Goal: Transaction & Acquisition: Purchase product/service

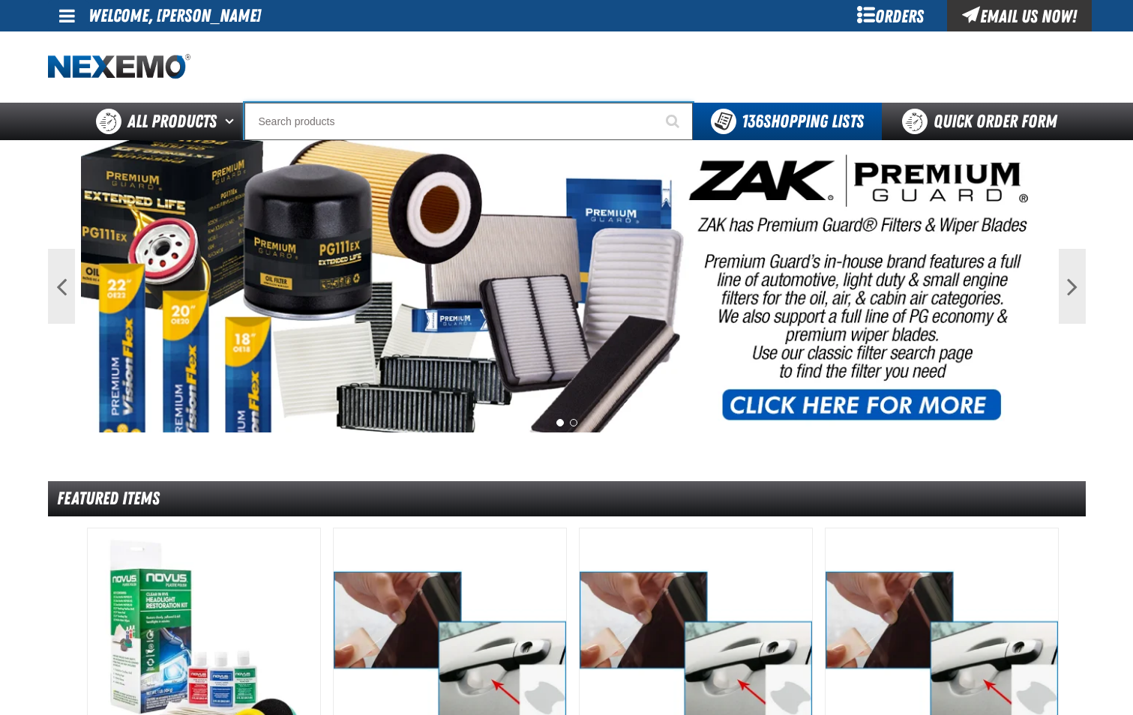
click at [423, 127] on input "Search" at bounding box center [468, 121] width 448 height 37
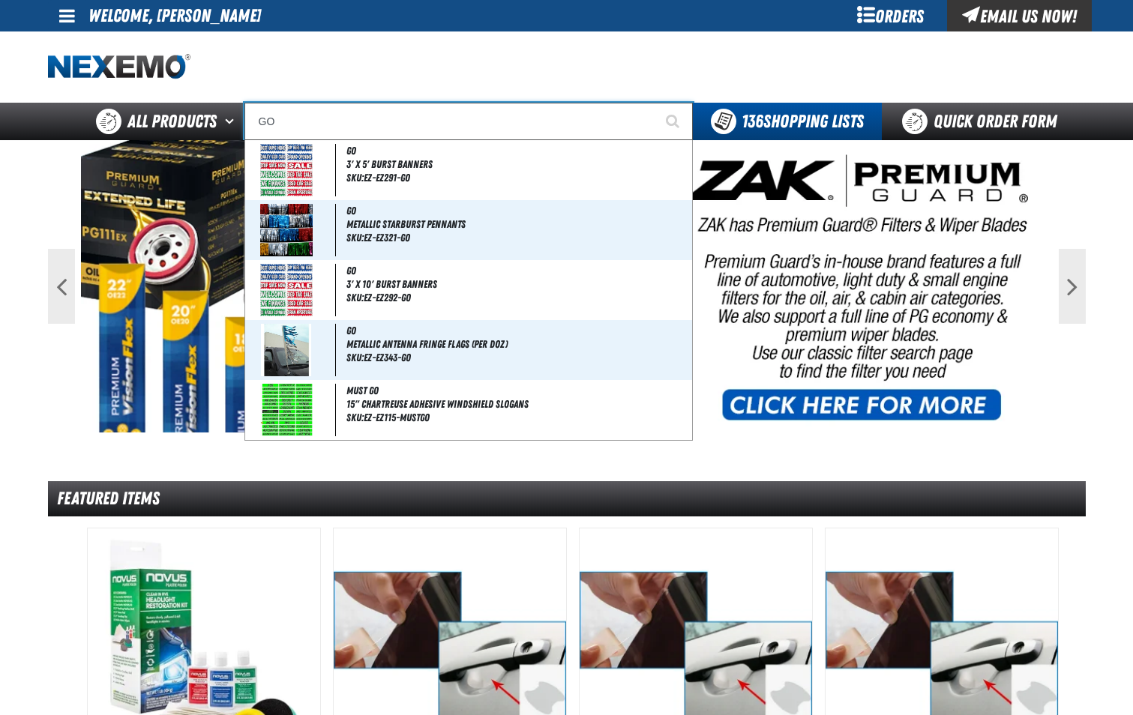
type input "GOJ"
type input "GOJO Pink & Klean Floral Skin Cleanser Dispenser Refill"
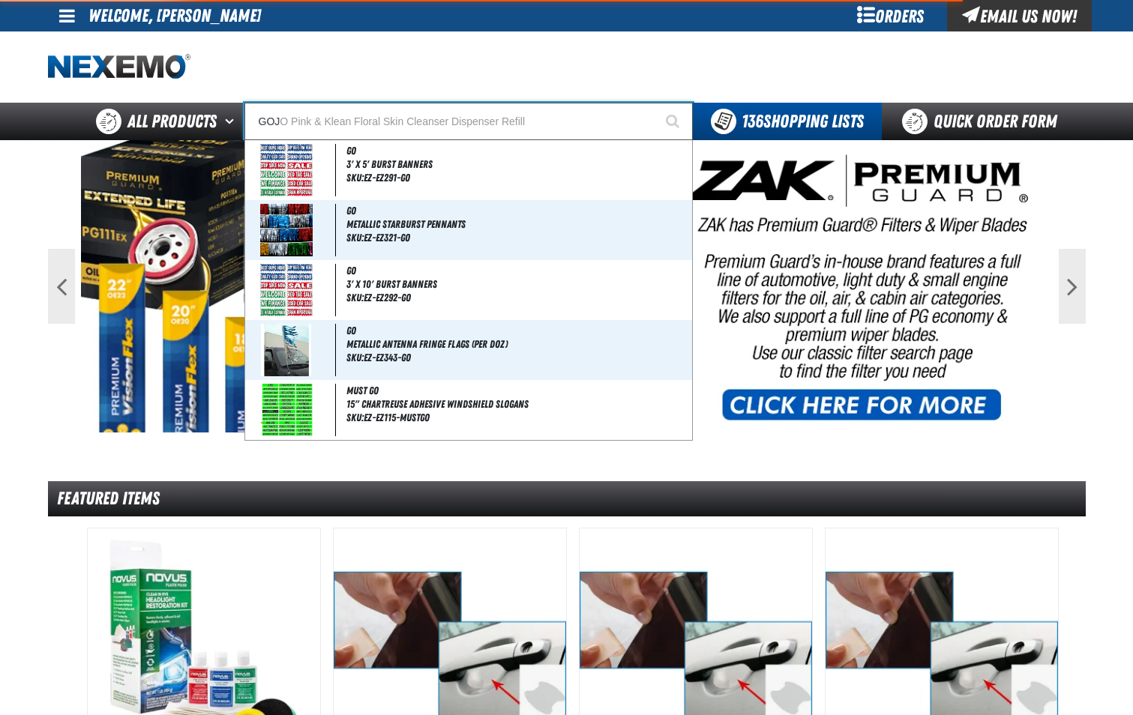
type input "GOJO"
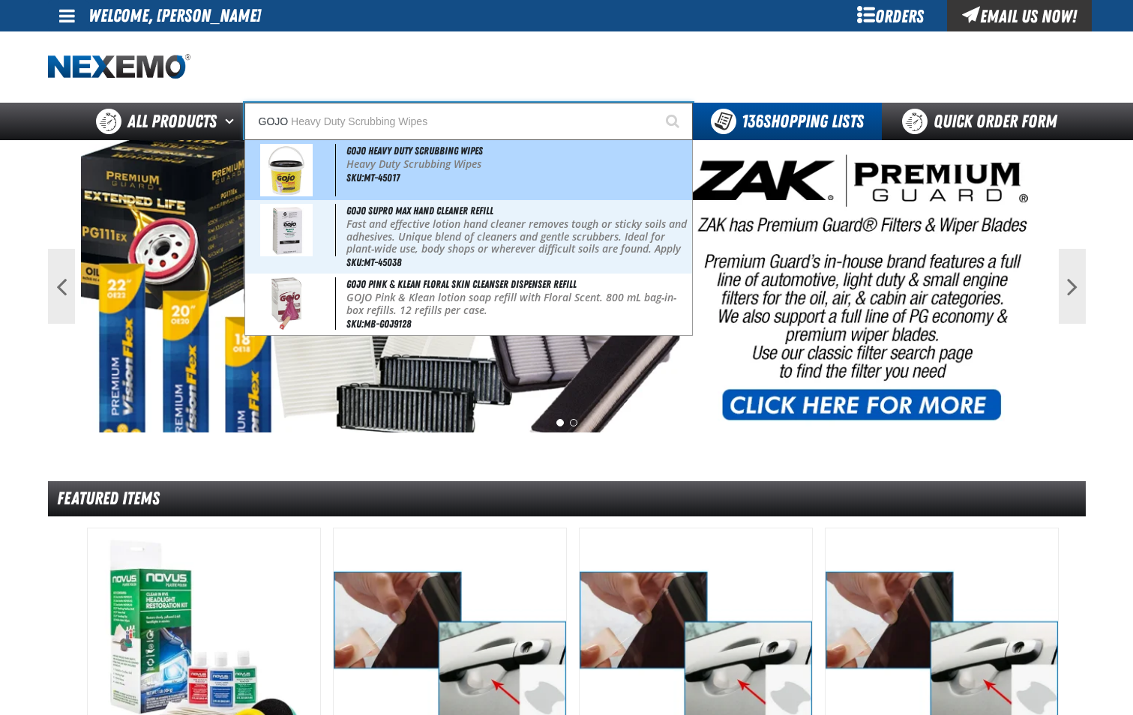
type input "GOJO Heavy Duty Scrubbing Wipes"
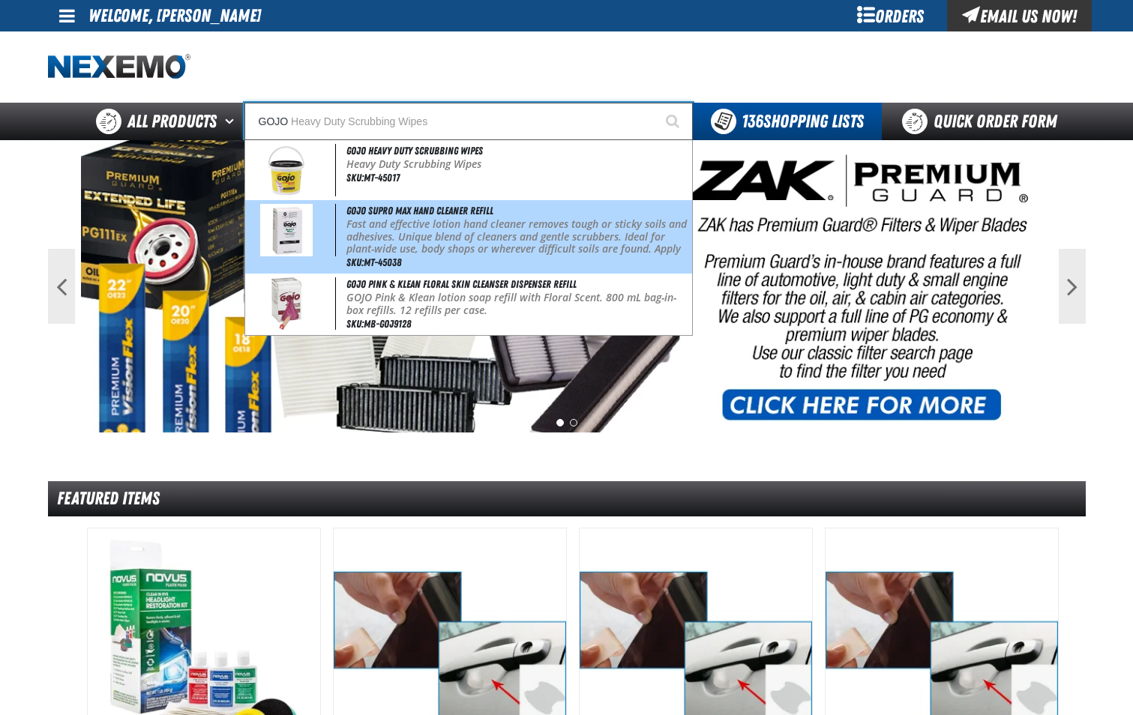
click at [418, 220] on p "Fast and effective lotion hand cleaner removes tough or sticky soils and adhesi…" at bounding box center [517, 243] width 342 height 50
type input "GOJO SUPRO MAX Hand Cleaner Refill"
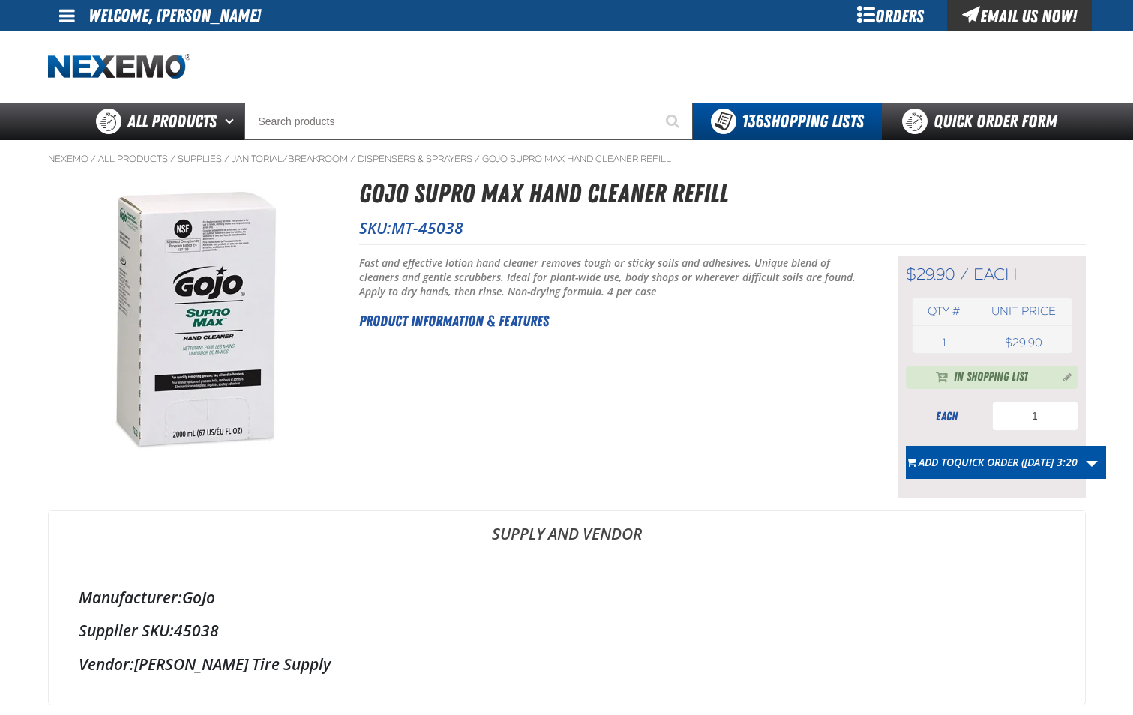
click at [445, 223] on span "MT-45038" at bounding box center [427, 227] width 72 height 21
copy span "45038"
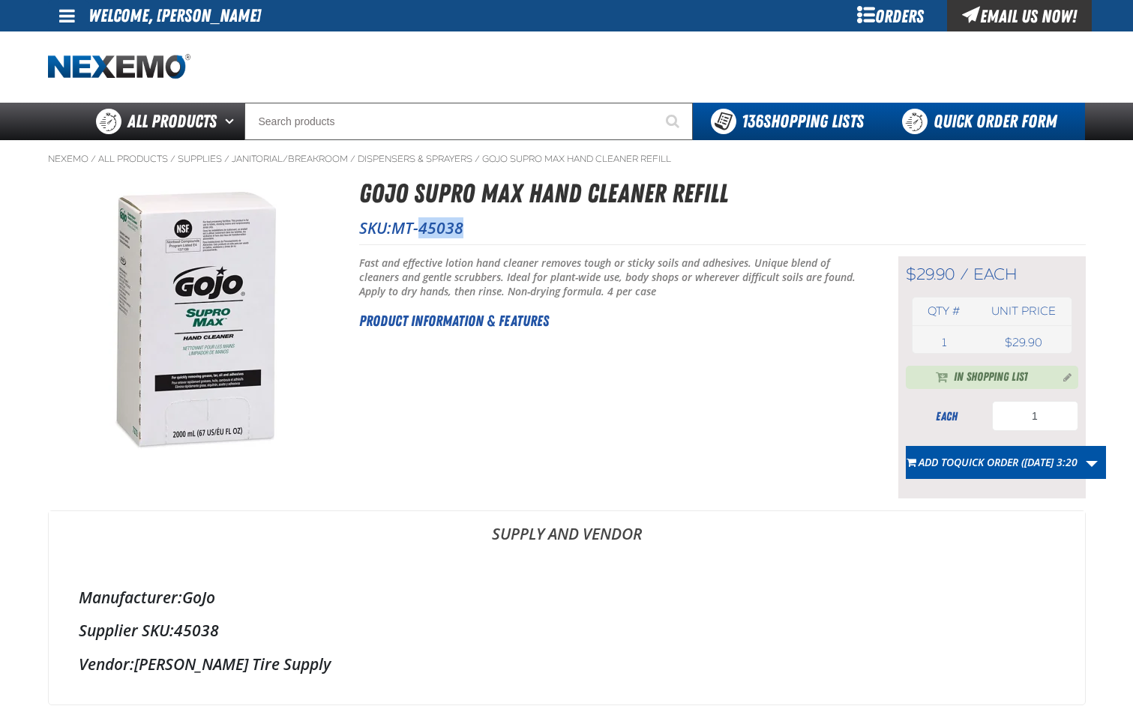
click at [1010, 121] on link "Quick Order Form" at bounding box center [983, 121] width 203 height 37
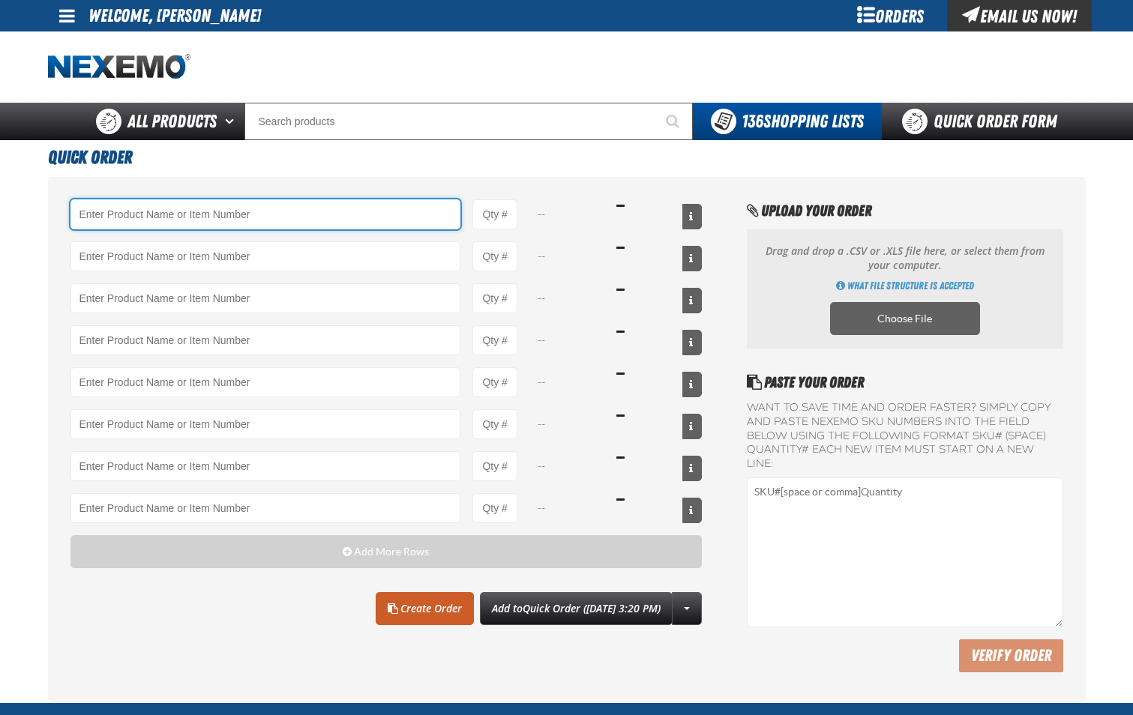
paste input "45038"
type input "45038"
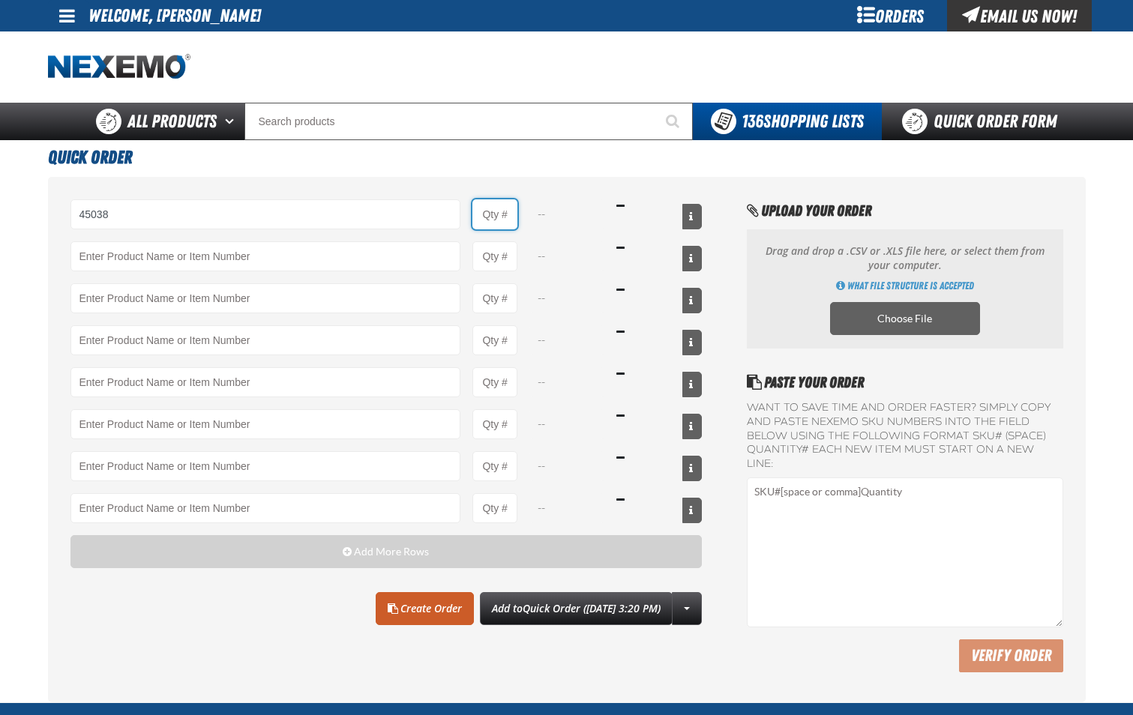
click at [507, 220] on input "Product Quantity" at bounding box center [494, 214] width 45 height 30
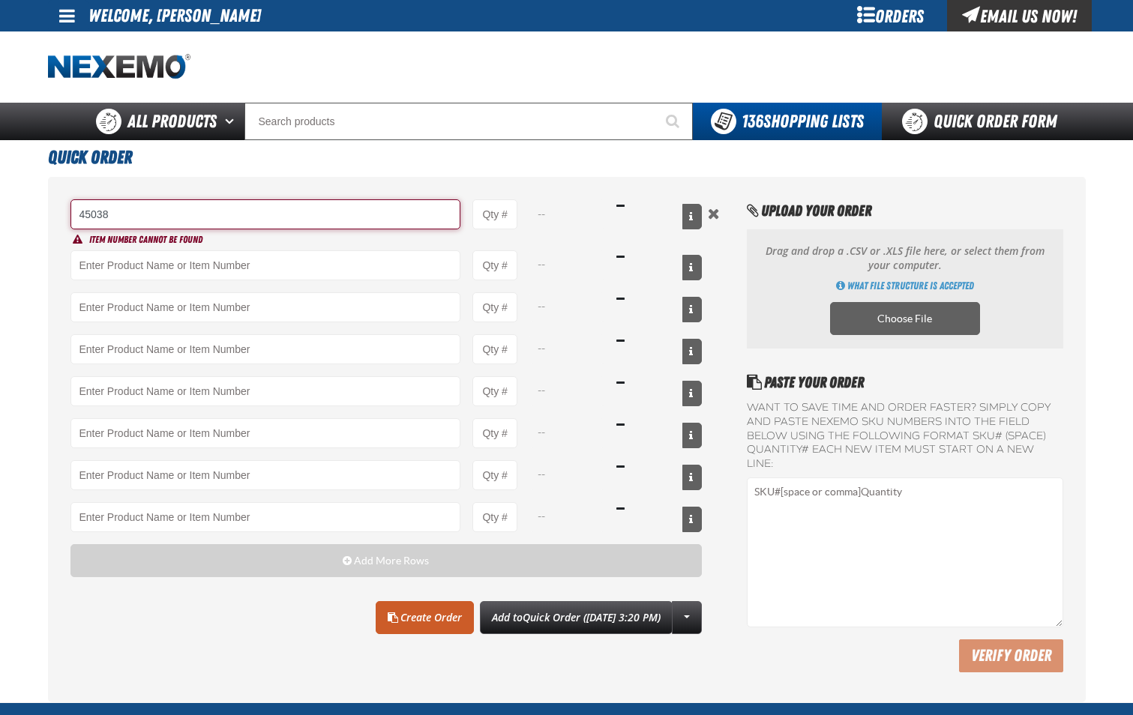
click at [382, 215] on input "45038" at bounding box center [265, 214] width 391 height 30
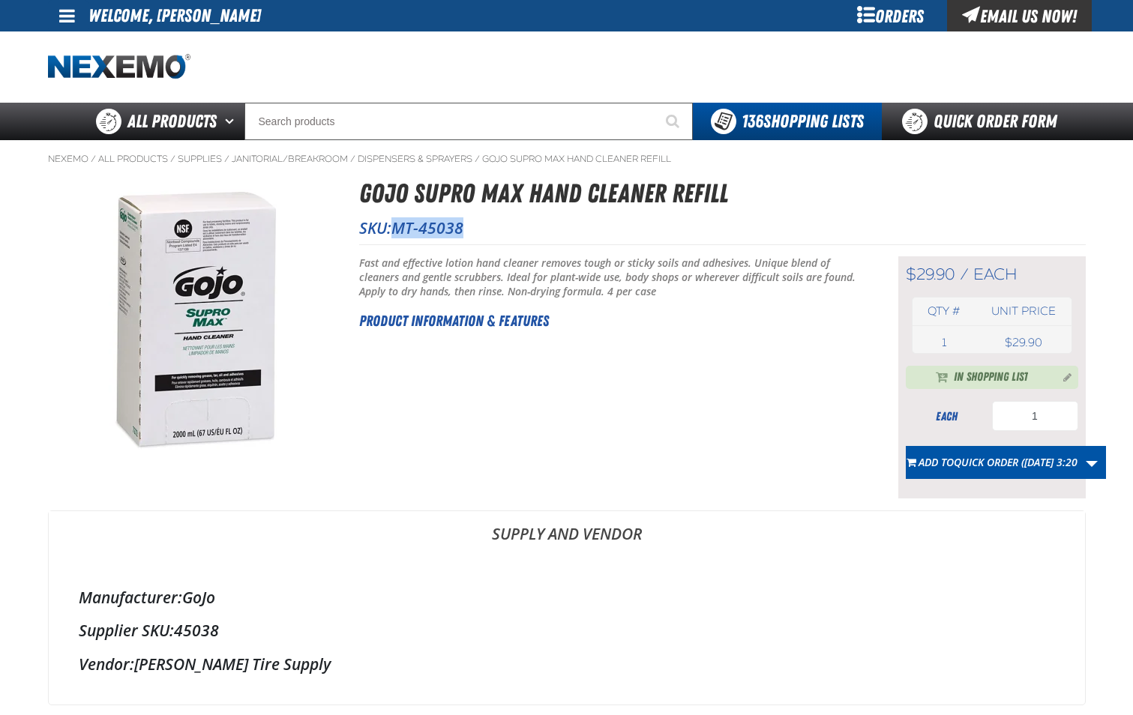
drag, startPoint x: 397, startPoint y: 228, endPoint x: 466, endPoint y: 228, distance: 69.0
click at [466, 228] on p "SKU: MT-45038" at bounding box center [722, 227] width 727 height 21
copy span "MT-45038"
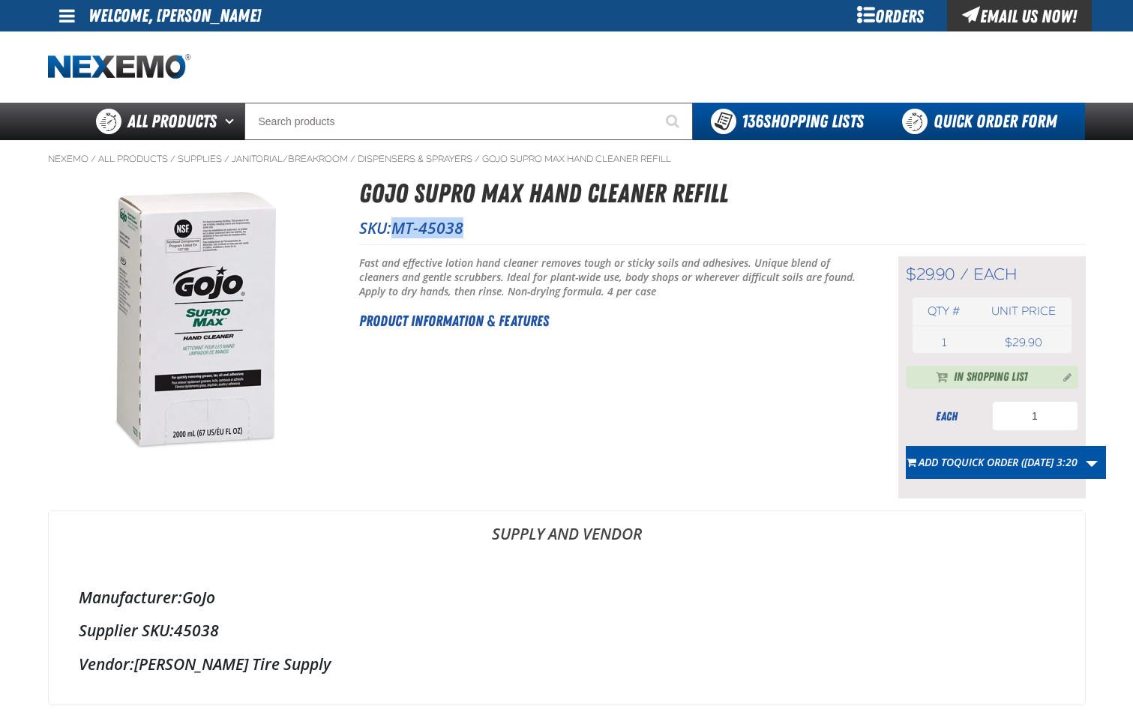
click at [956, 120] on link "Quick Order Form" at bounding box center [983, 121] width 203 height 37
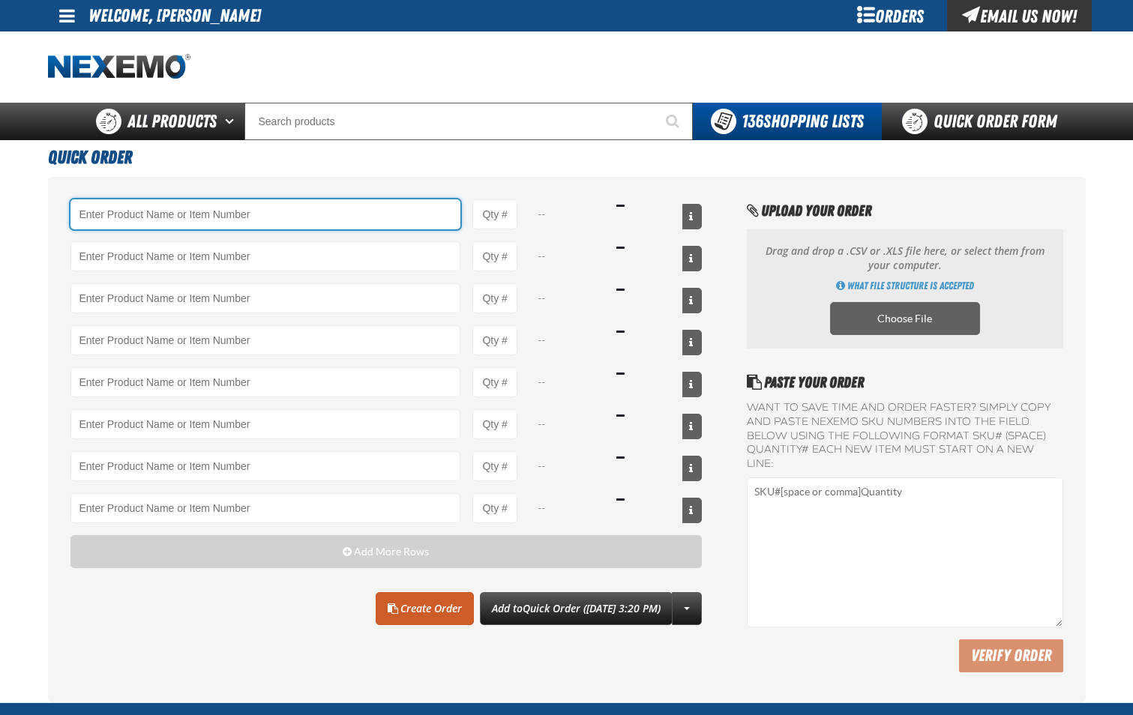
paste input "MT-45038"
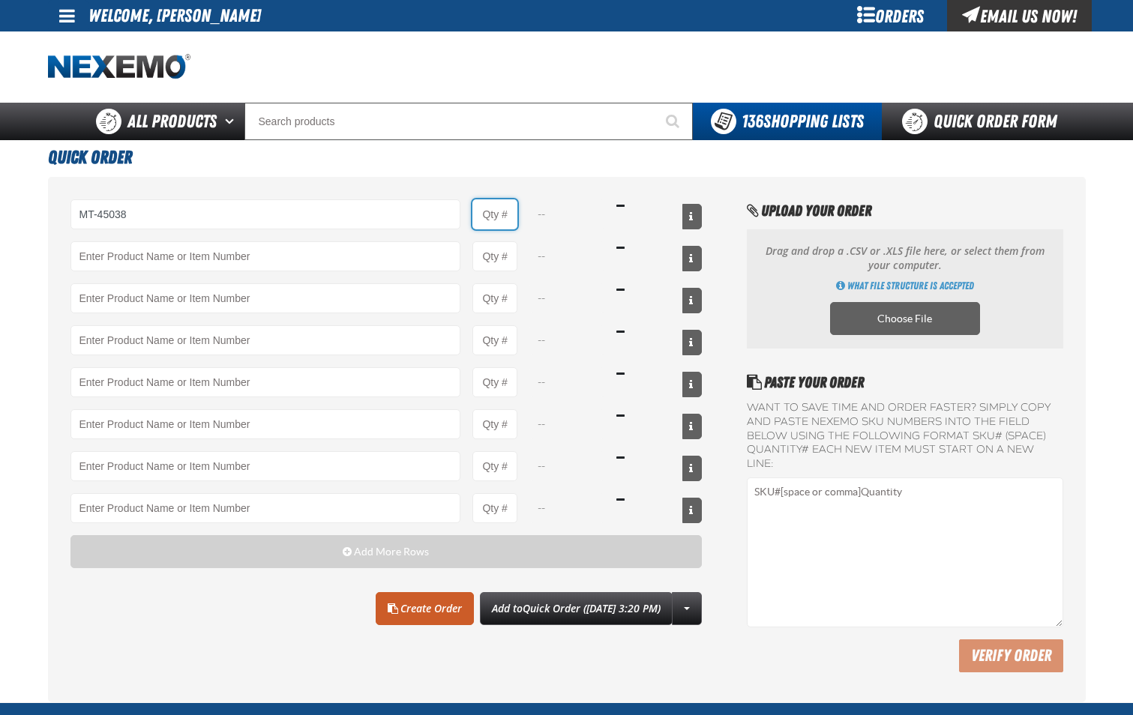
click at [507, 223] on input "Product Quantity" at bounding box center [494, 214] width 45 height 30
type input "MT-45038 - GOJO SUPRO MAX Hand Cleaner Refill"
type input "1"
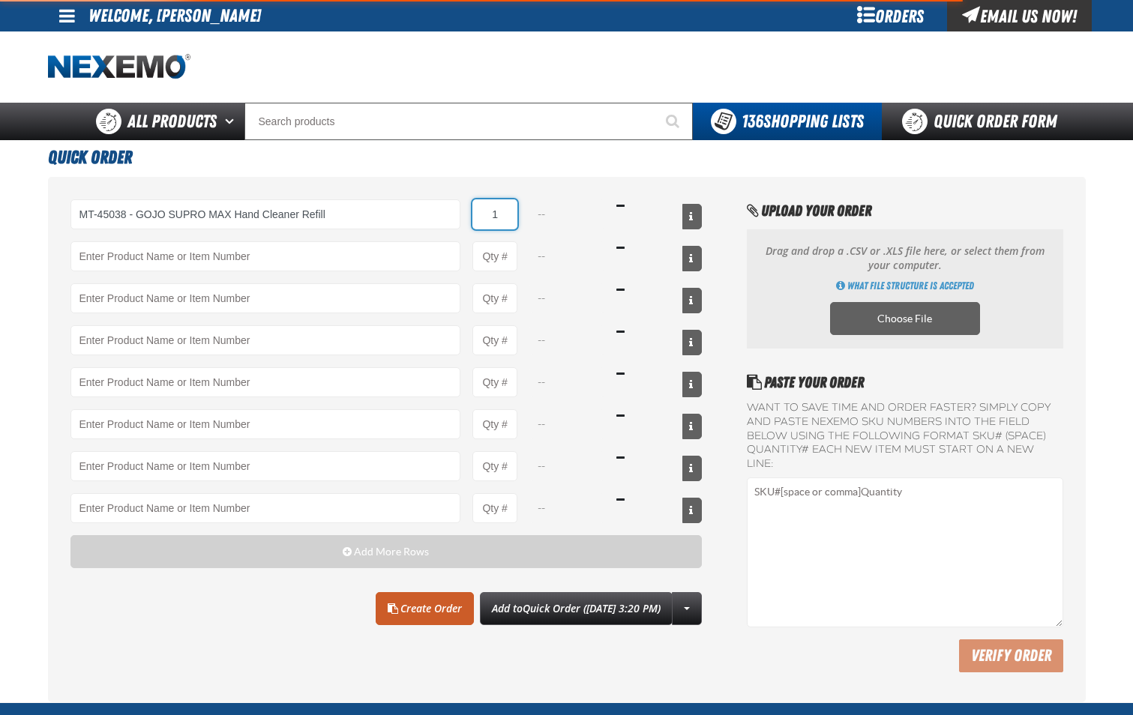
select select "each"
click at [507, 223] on input "1" at bounding box center [494, 214] width 45 height 30
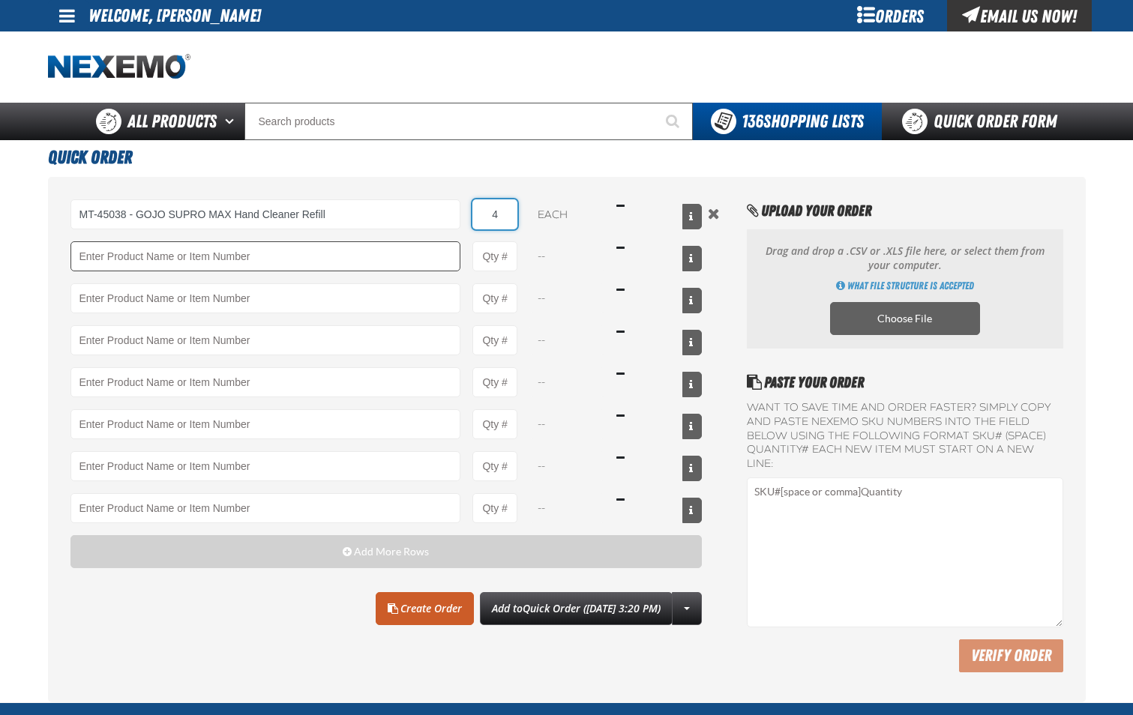
type input "4"
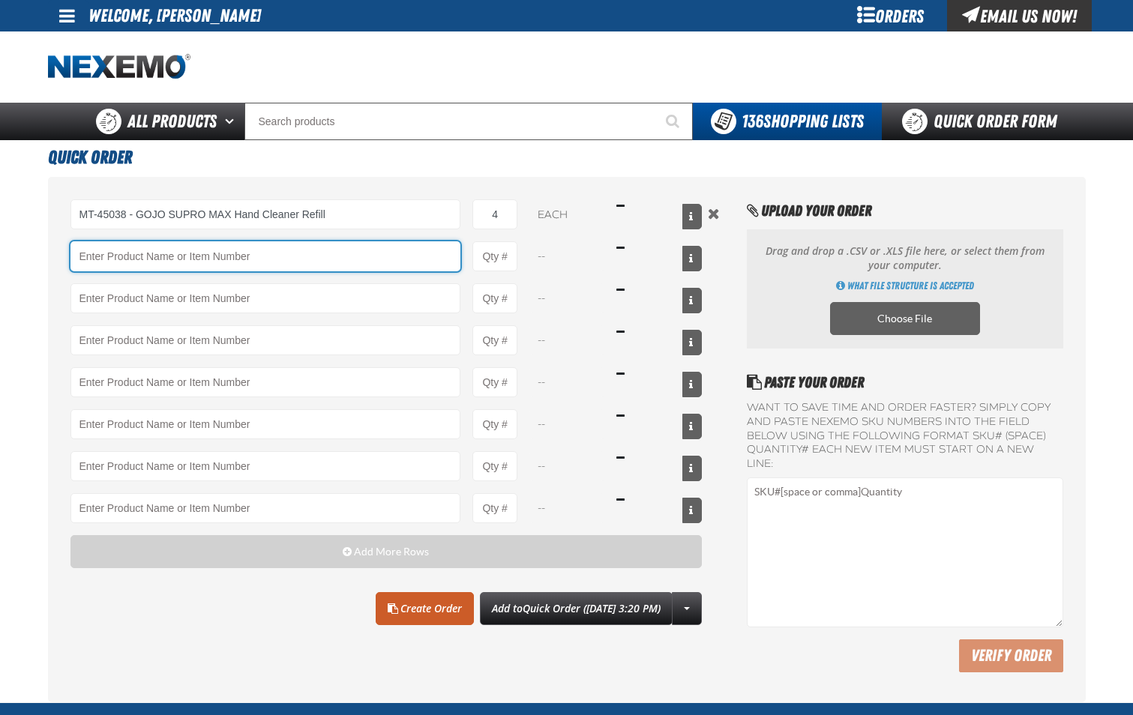
click at [426, 259] on input "Product" at bounding box center [265, 256] width 391 height 30
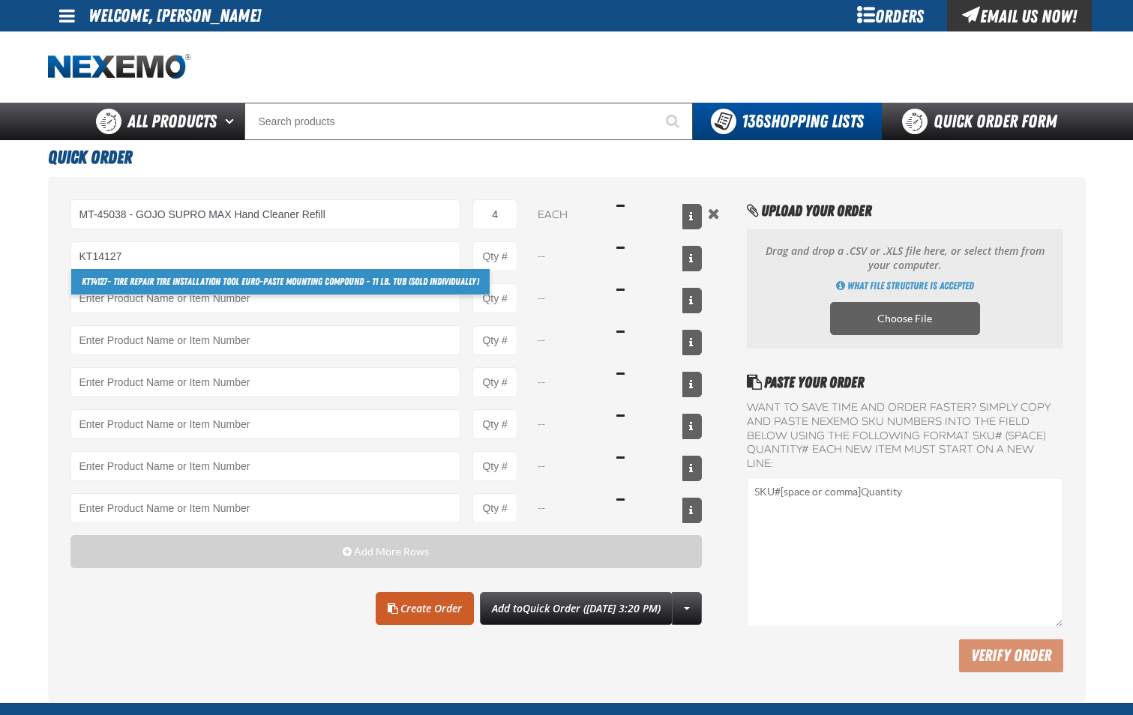
click at [400, 281] on link "KT14127 - Tire Repair Tire Installation Tool Euro-Paste Mounting Compound - 11 …" at bounding box center [280, 281] width 418 height 25
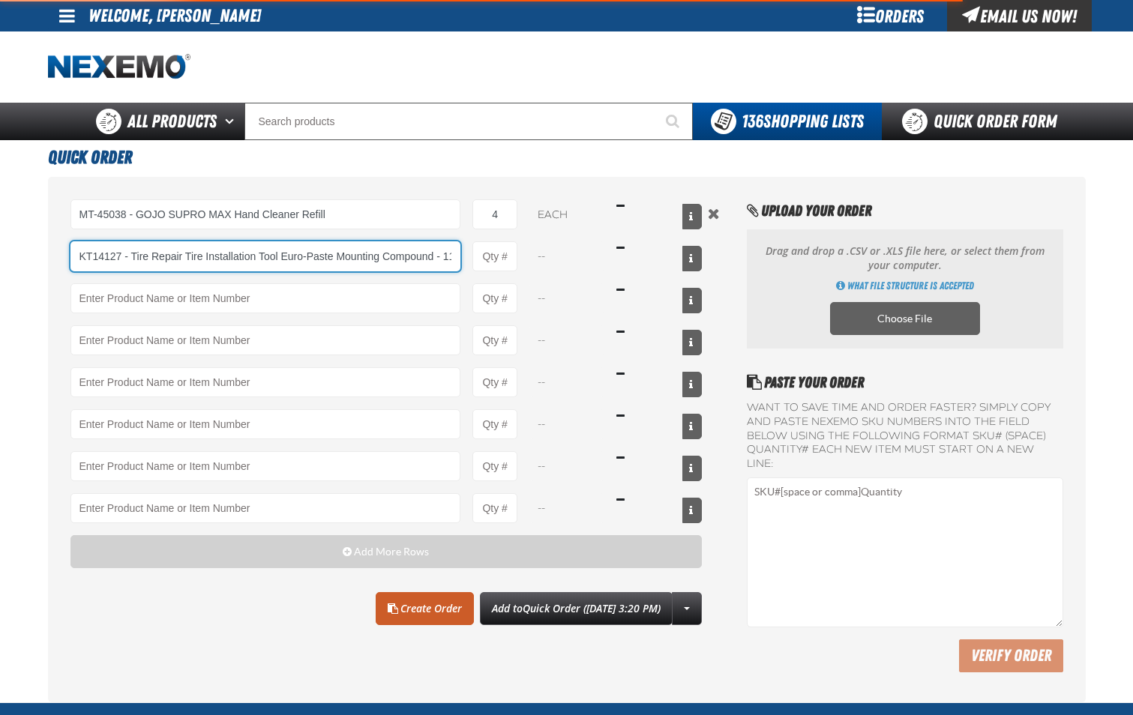
scroll to position [0, 126]
type input "KT14127 - Tire Repair Tire Installation Tool Euro-Paste Mounting Compound - 11 …"
type input "1"
select select "pack"
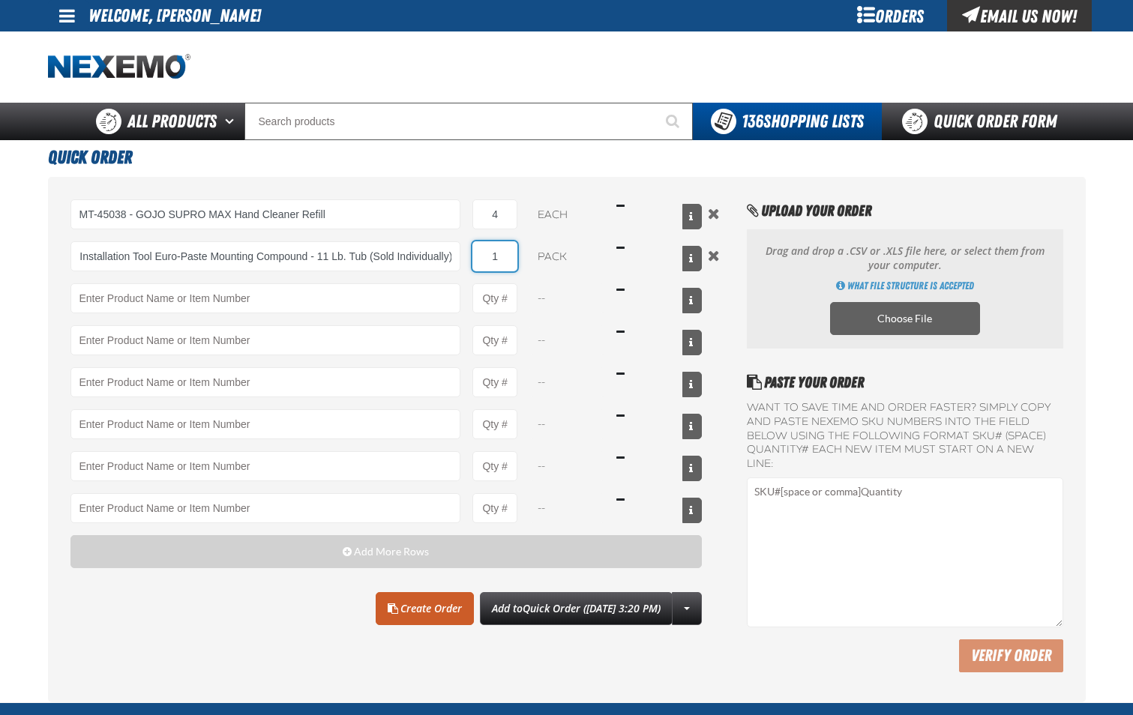
click at [511, 261] on input "1" at bounding box center [494, 256] width 45 height 30
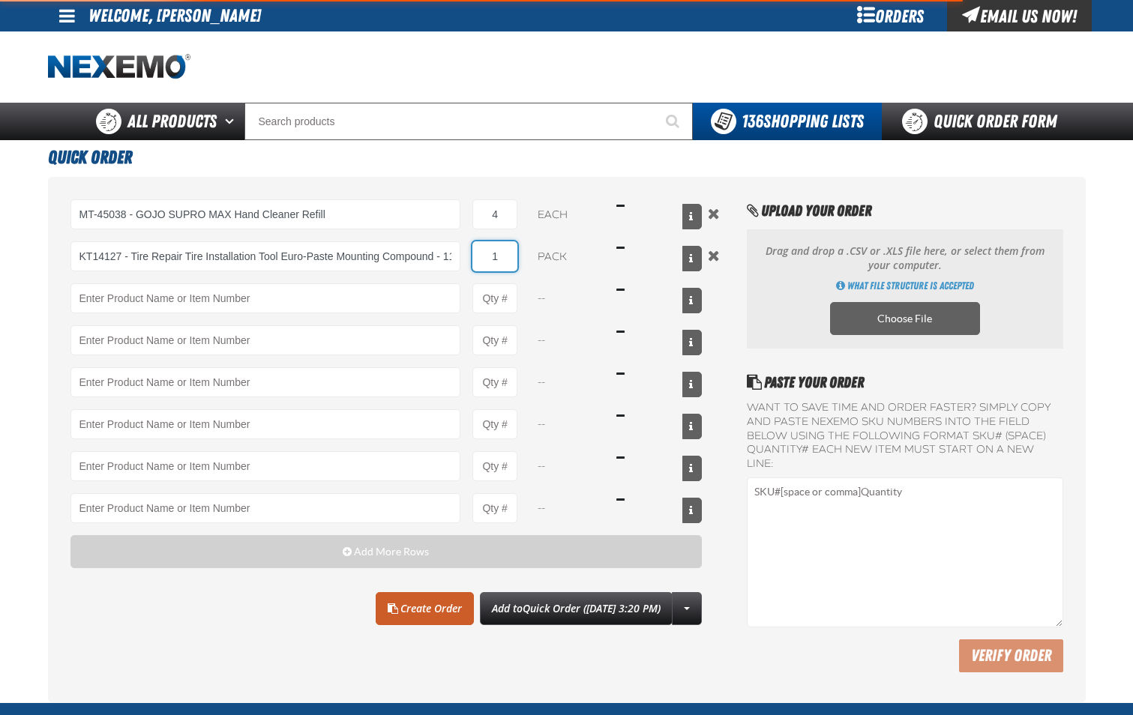
type input "KT14127 - Tire Repair Tire Installation Tool Euro-Paste Mounting Compound - 11 …"
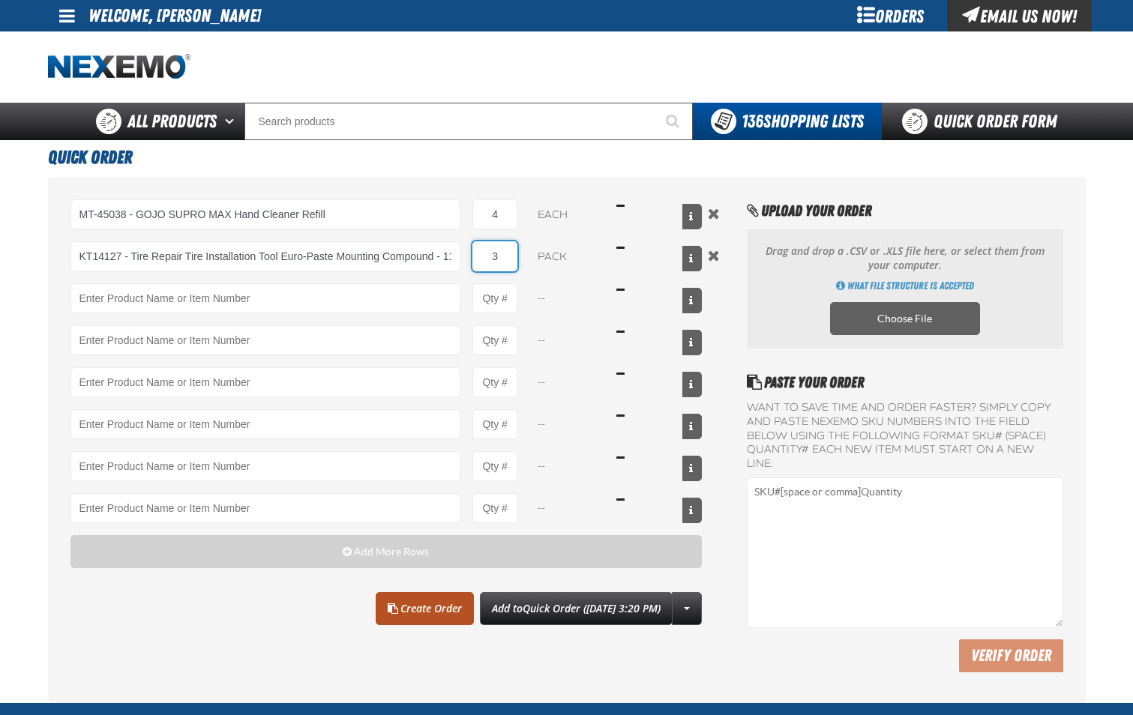
type input "3"
click at [429, 609] on link "Create Order" at bounding box center [425, 608] width 98 height 33
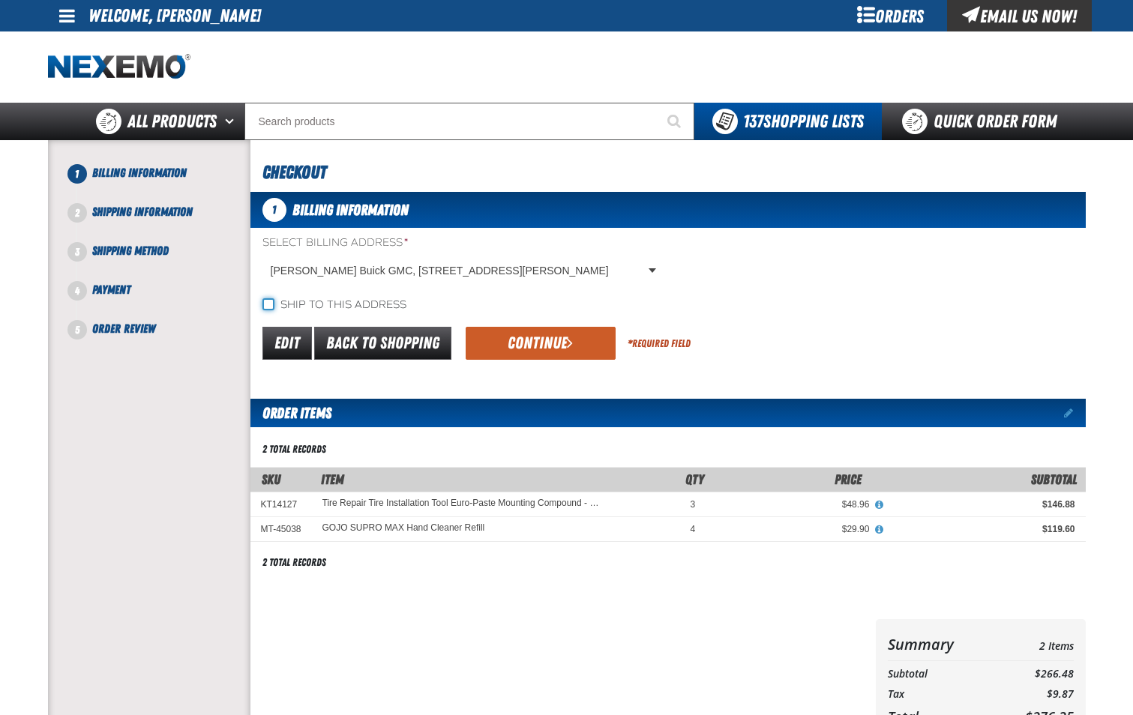
click at [273, 302] on input "Ship to this address" at bounding box center [268, 304] width 12 height 12
checkbox input "true"
click at [517, 340] on button "Continue" at bounding box center [541, 343] width 150 height 33
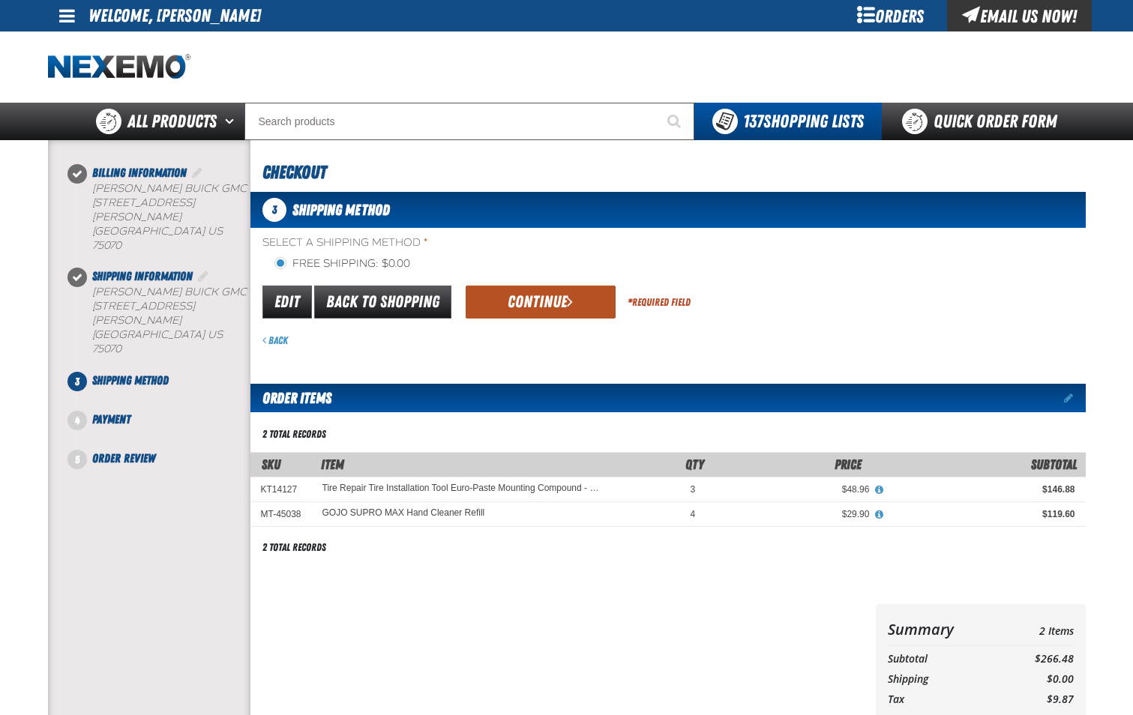
click at [548, 307] on button "Continue" at bounding box center [541, 302] width 150 height 33
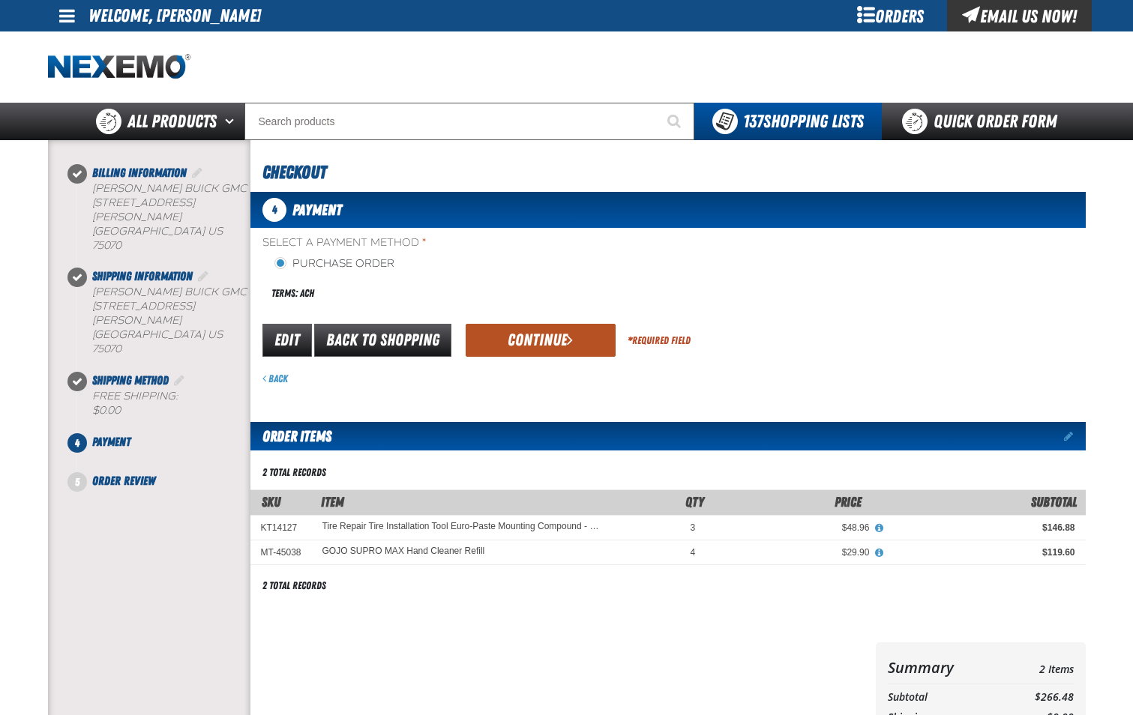
click at [559, 344] on button "Continue" at bounding box center [541, 340] width 150 height 33
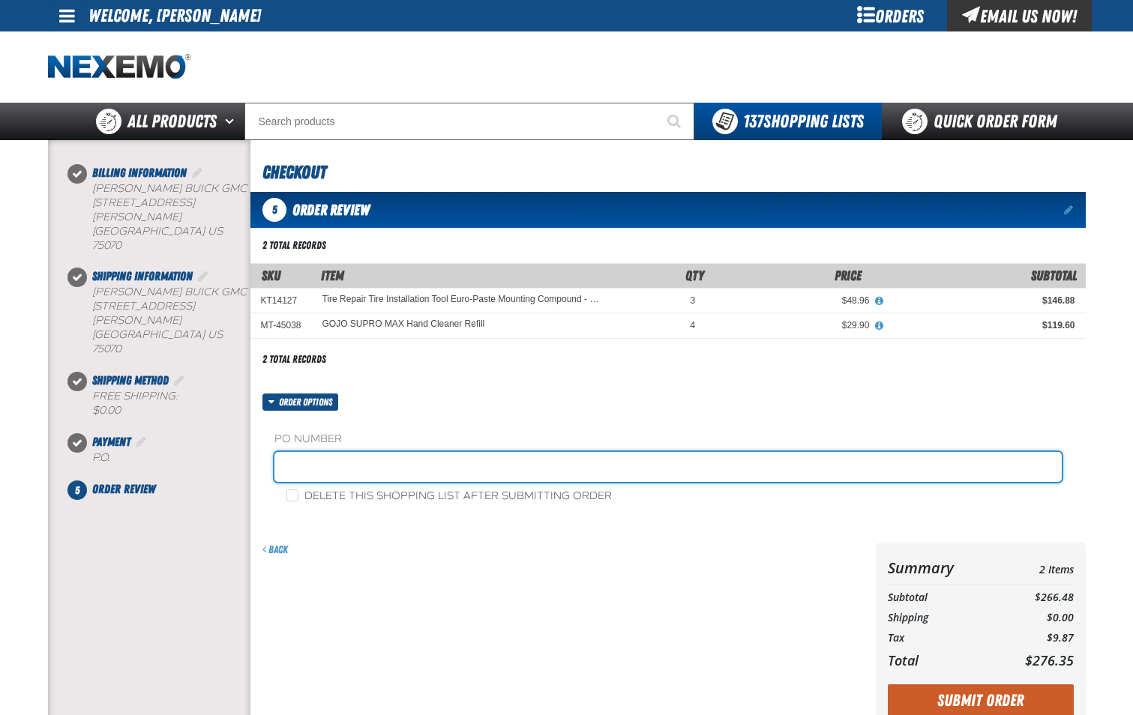
click at [451, 457] on input "text" at bounding box center [667, 467] width 787 height 30
type input "SHOP-JL"
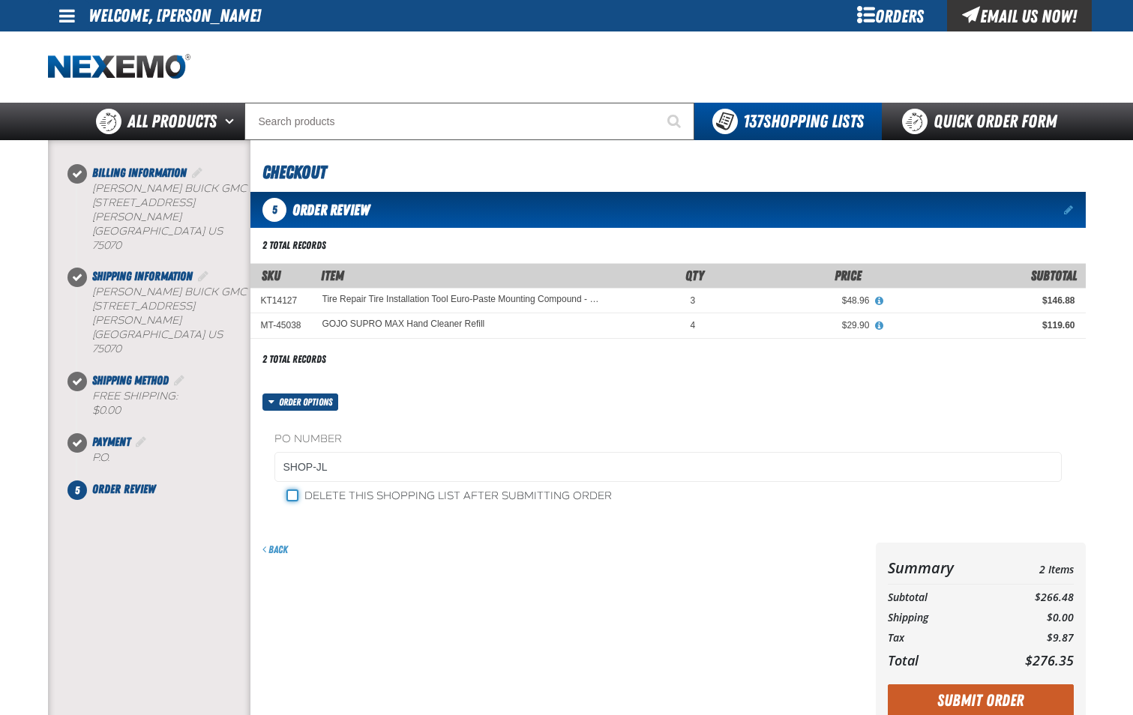
click at [291, 494] on input "Delete this shopping list after submitting order" at bounding box center [292, 496] width 12 height 12
checkbox input "true"
click at [958, 700] on button "Submit Order" at bounding box center [981, 701] width 186 height 33
